Goal: Navigation & Orientation: Find specific page/section

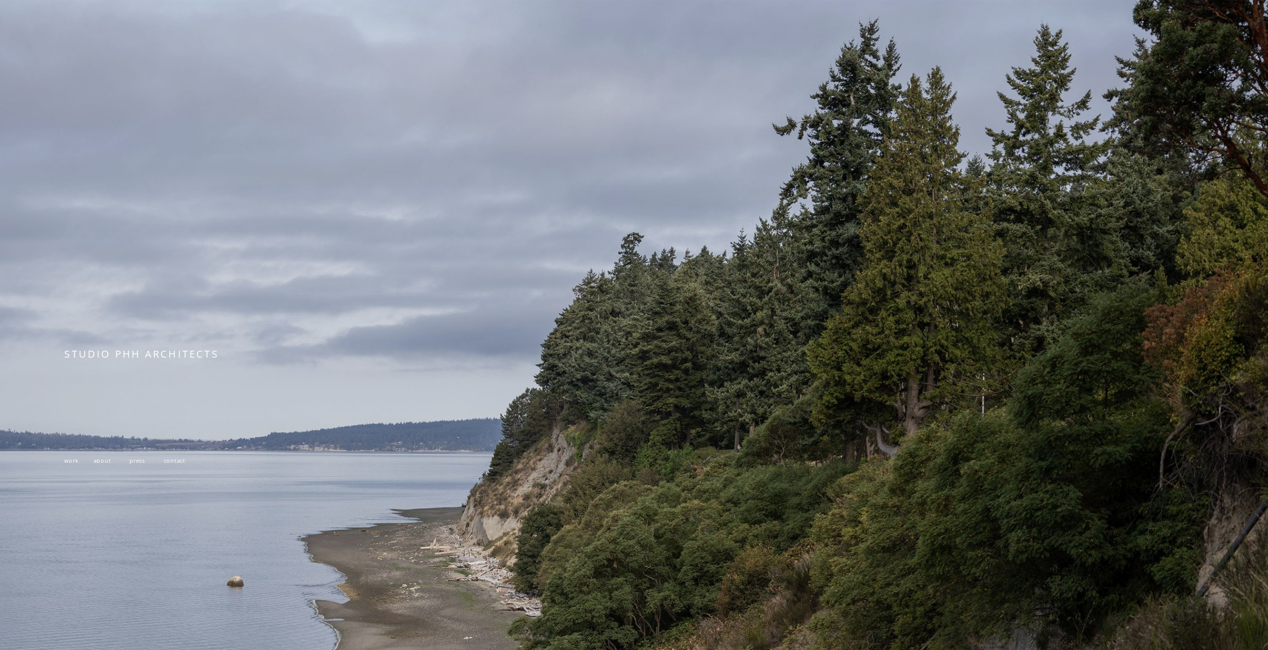
click at [73, 465] on span "work" at bounding box center [71, 460] width 14 height 7
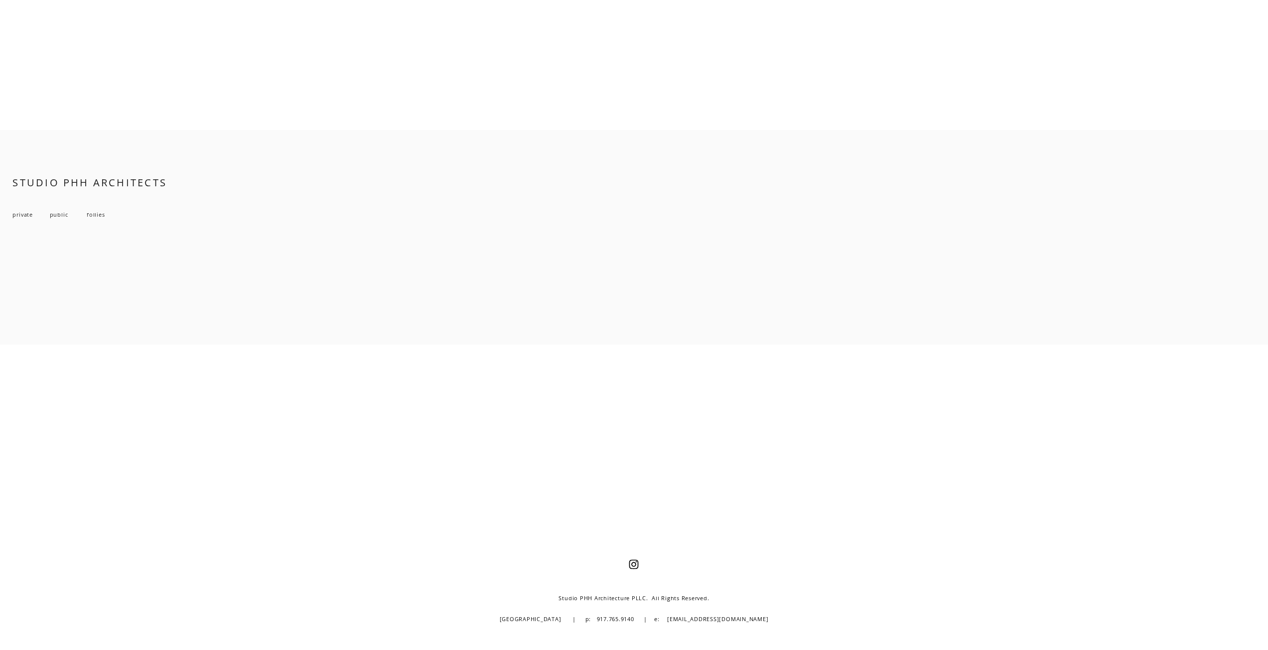
scroll to position [10326, 0]
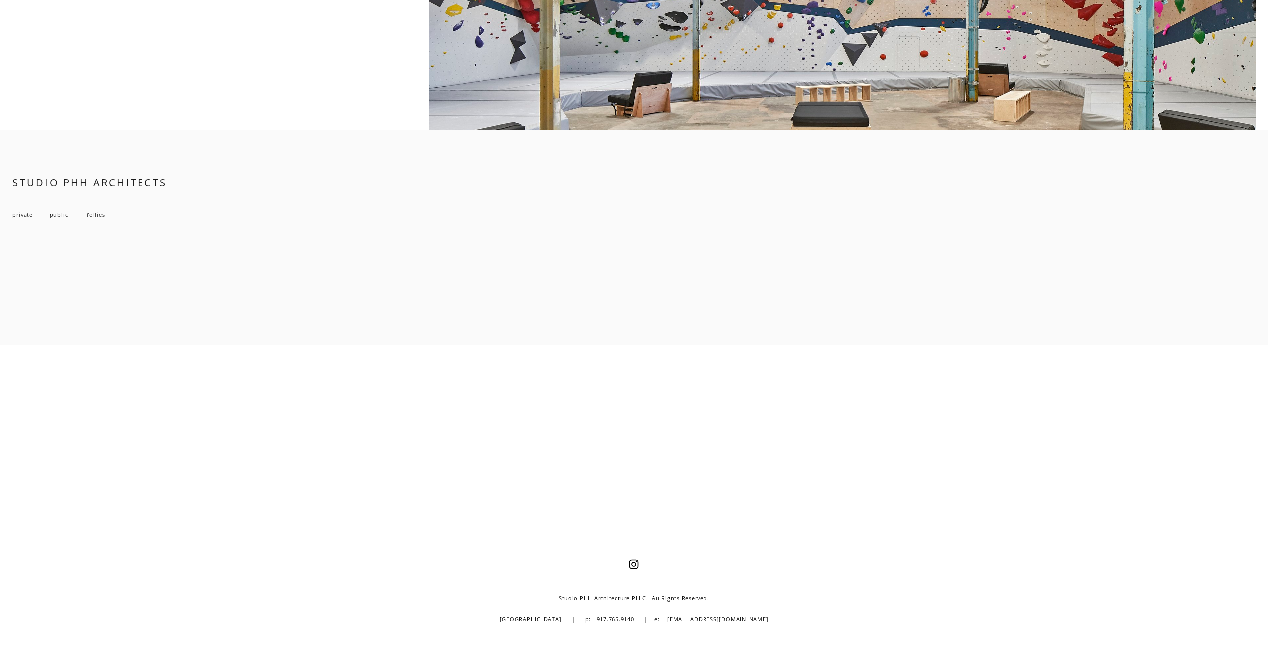
click at [22, 213] on span "private" at bounding box center [22, 214] width 20 height 7
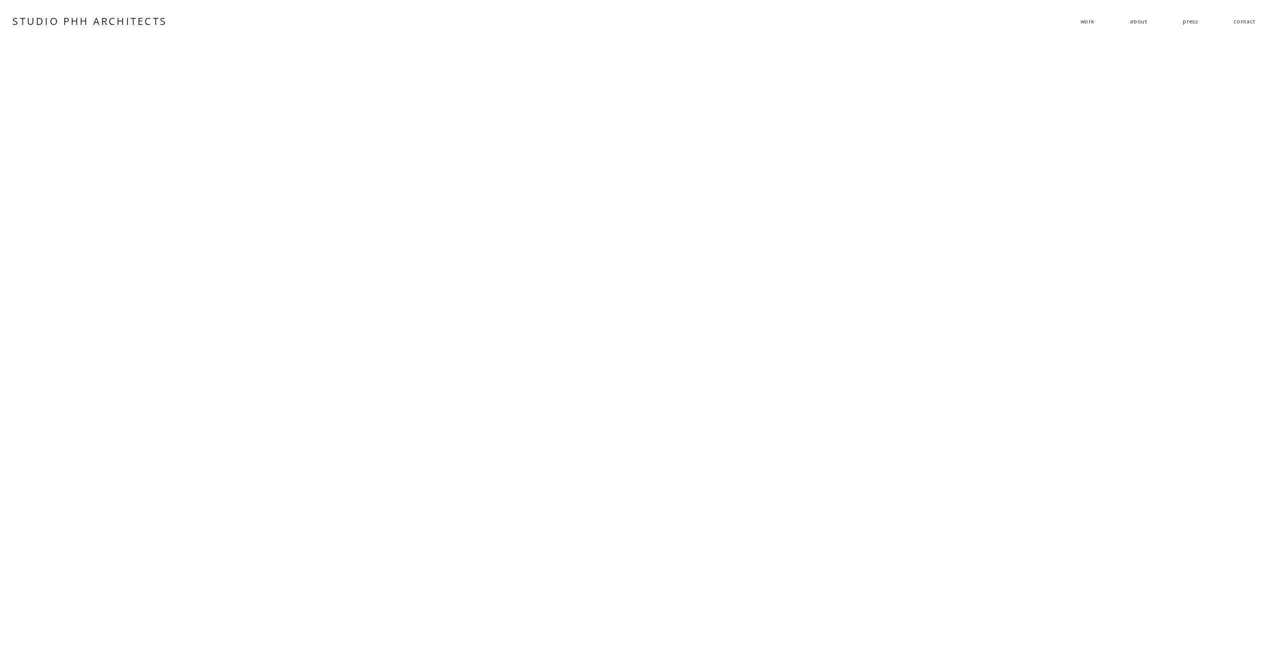
scroll to position [9130, 0]
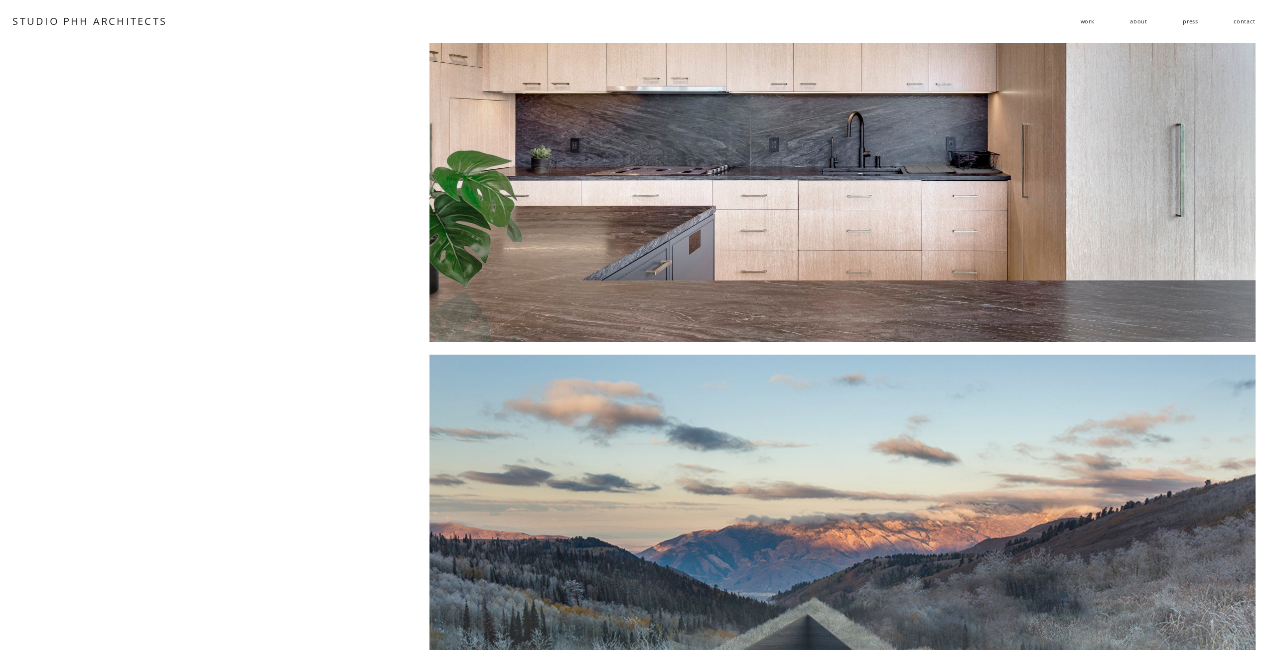
click at [115, 31] on div "Skip to Content STUDIO PHH ARCHITECTS work residential" at bounding box center [634, 21] width 1268 height 43
click at [117, 22] on link "STUDIO PHH ARCHITECTS" at bounding box center [89, 20] width 155 height 13
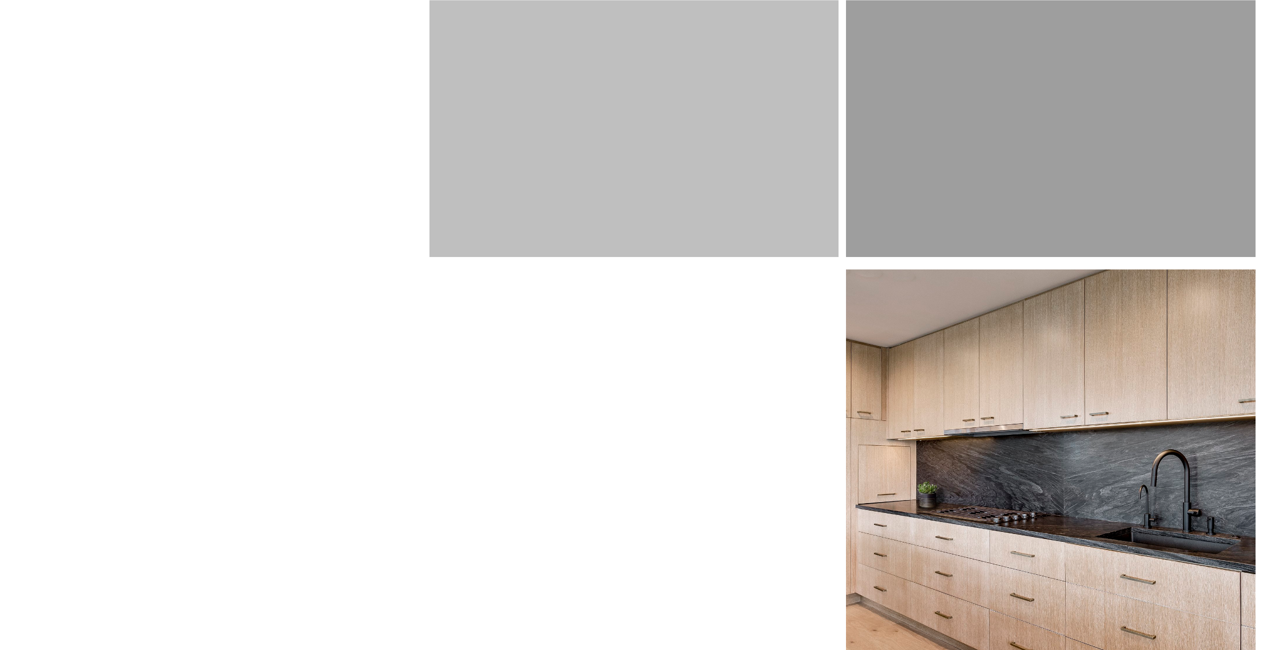
scroll to position [1844, 0]
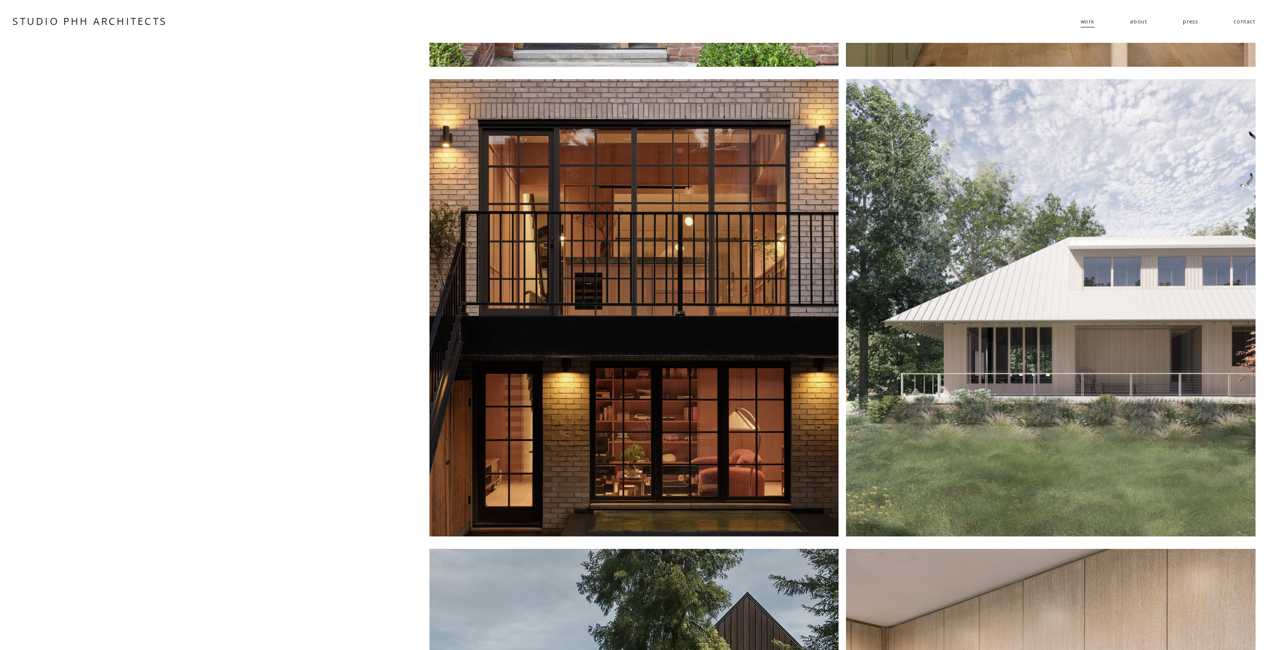
click at [743, 241] on div at bounding box center [634, 308] width 409 height 458
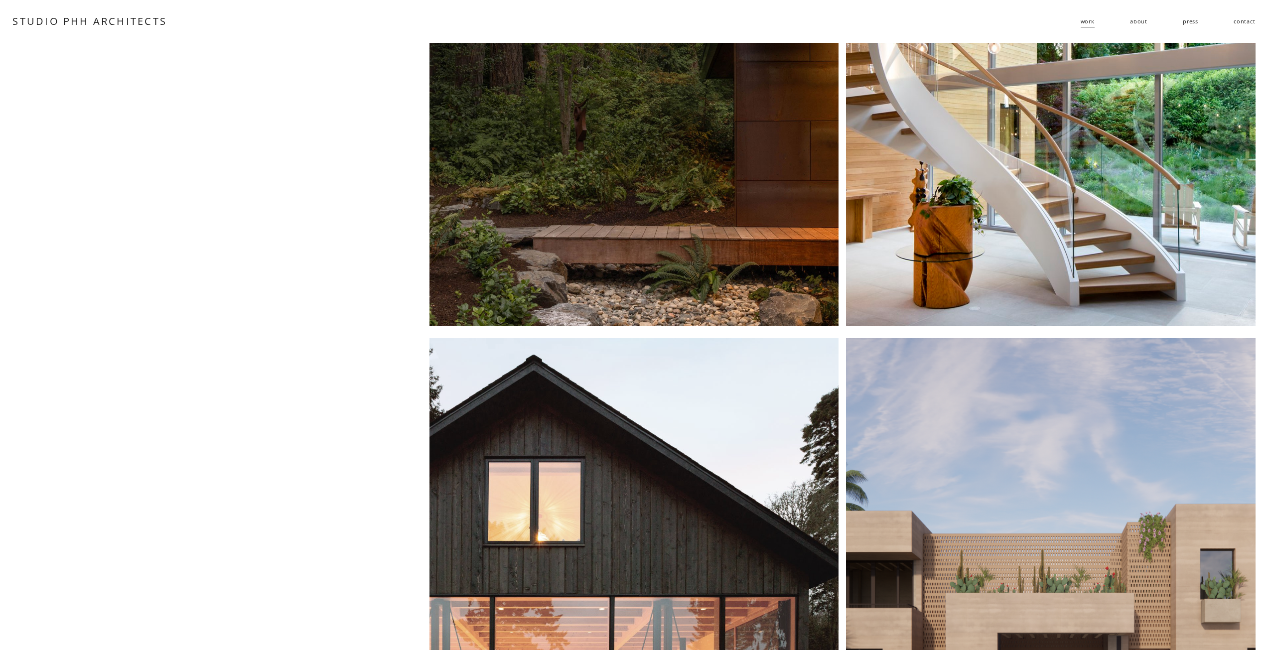
scroll to position [0, 0]
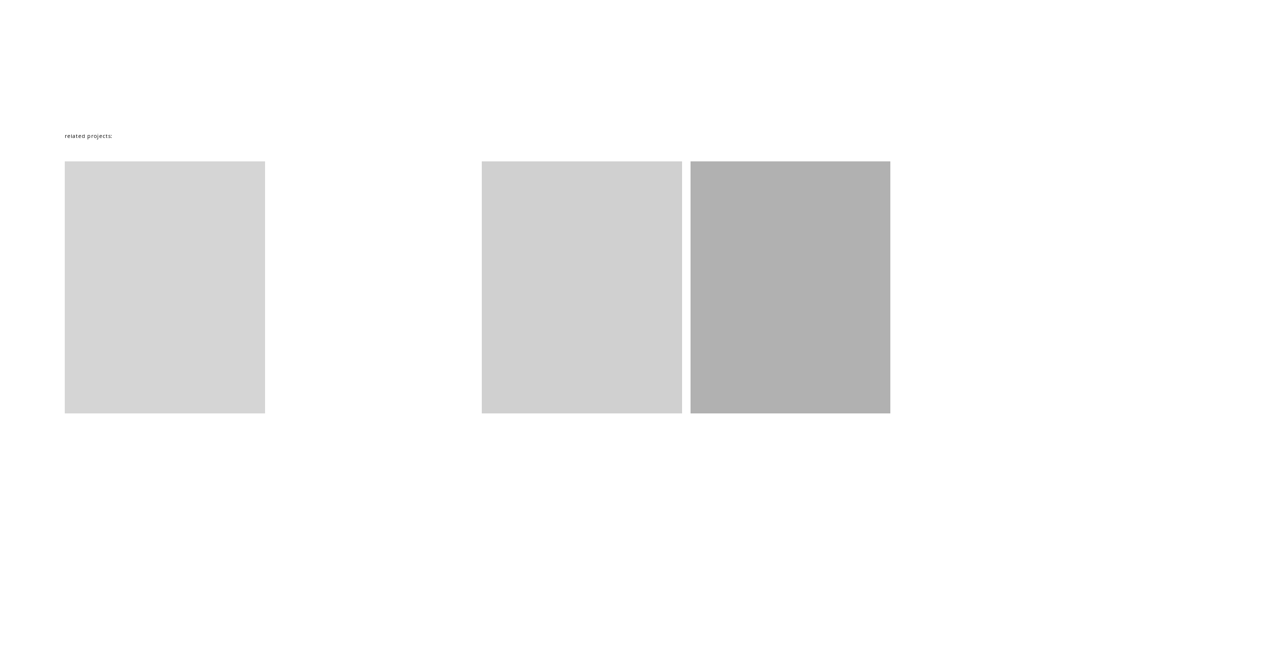
scroll to position [1728, 0]
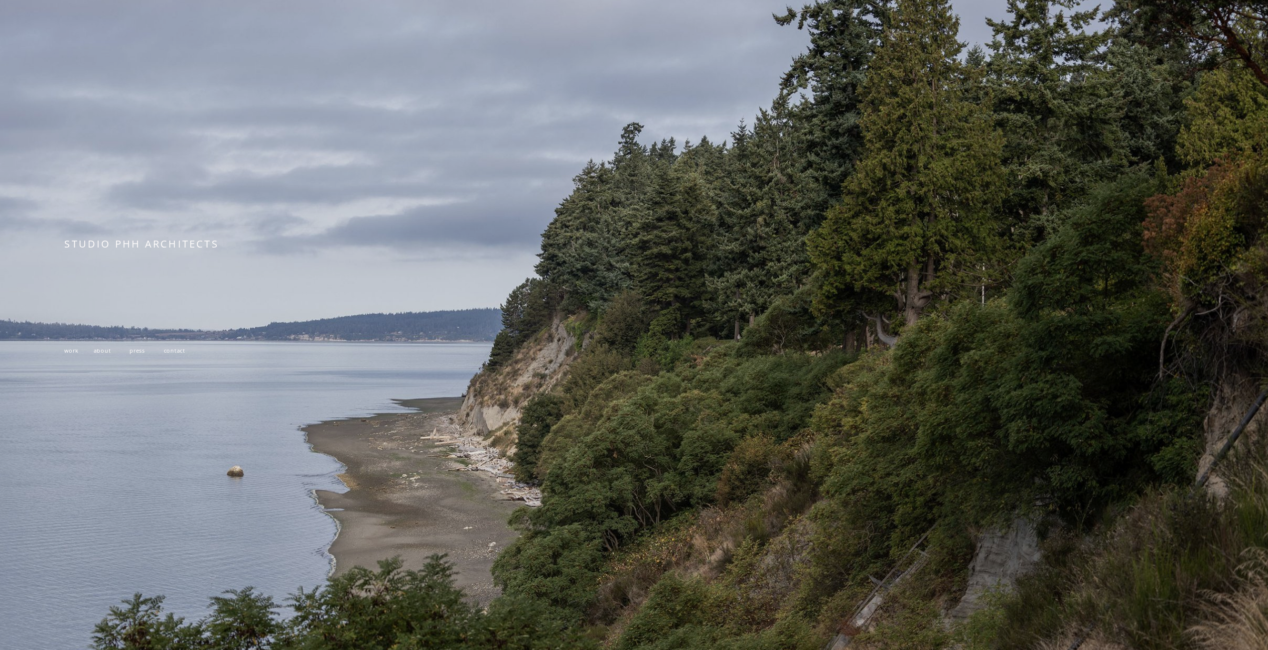
scroll to position [237, 0]
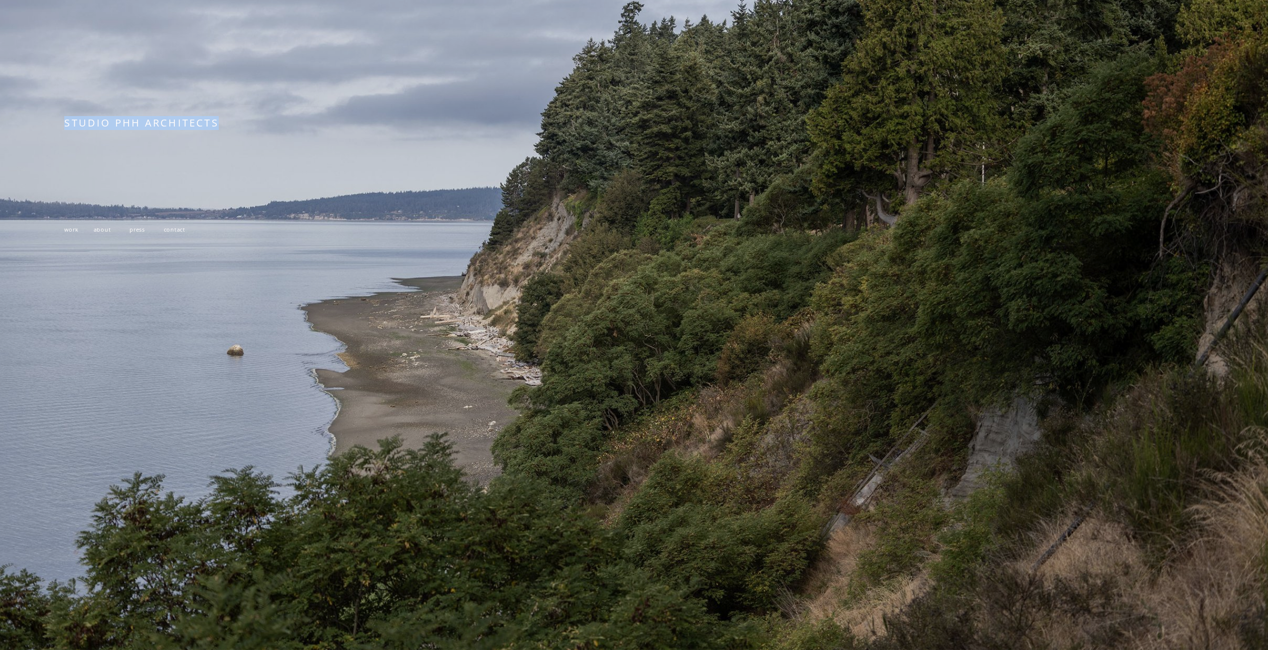
drag, startPoint x: 58, startPoint y: 119, endPoint x: 227, endPoint y: 113, distance: 169.6
click at [227, 113] on div "STUDIO PHH ARCHITECTS work about press contact" at bounding box center [634, 210] width 1268 height 882
copy div "STUDIO PHH ARCHITECTS"
